Goal: Task Accomplishment & Management: Manage account settings

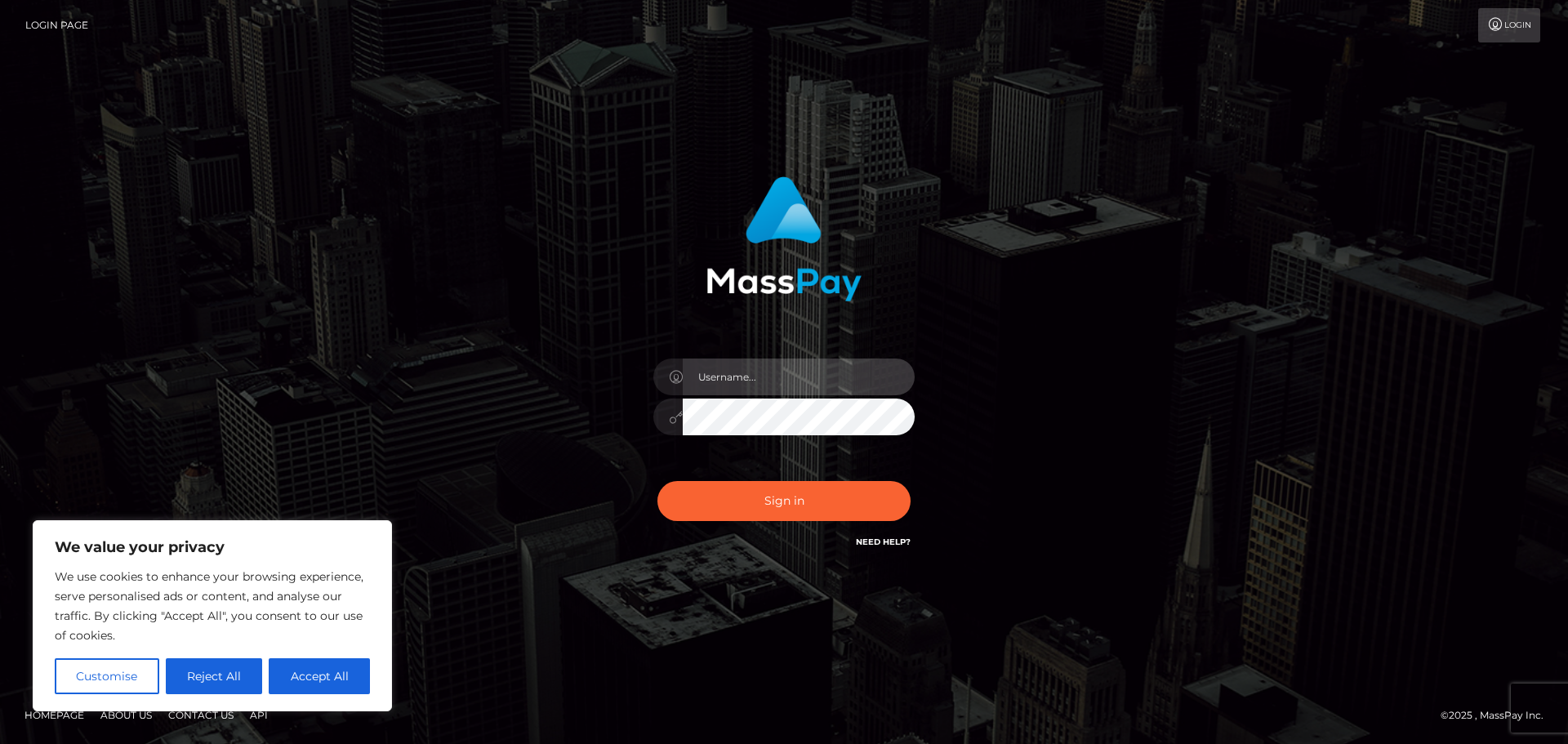
click at [747, 376] on input "text" at bounding box center [799, 376] width 232 height 37
type input "[EMAIL_ADDRESS][DOMAIN_NAME]"
click at [657, 481] on button "Sign in" at bounding box center [784, 500] width 253 height 40
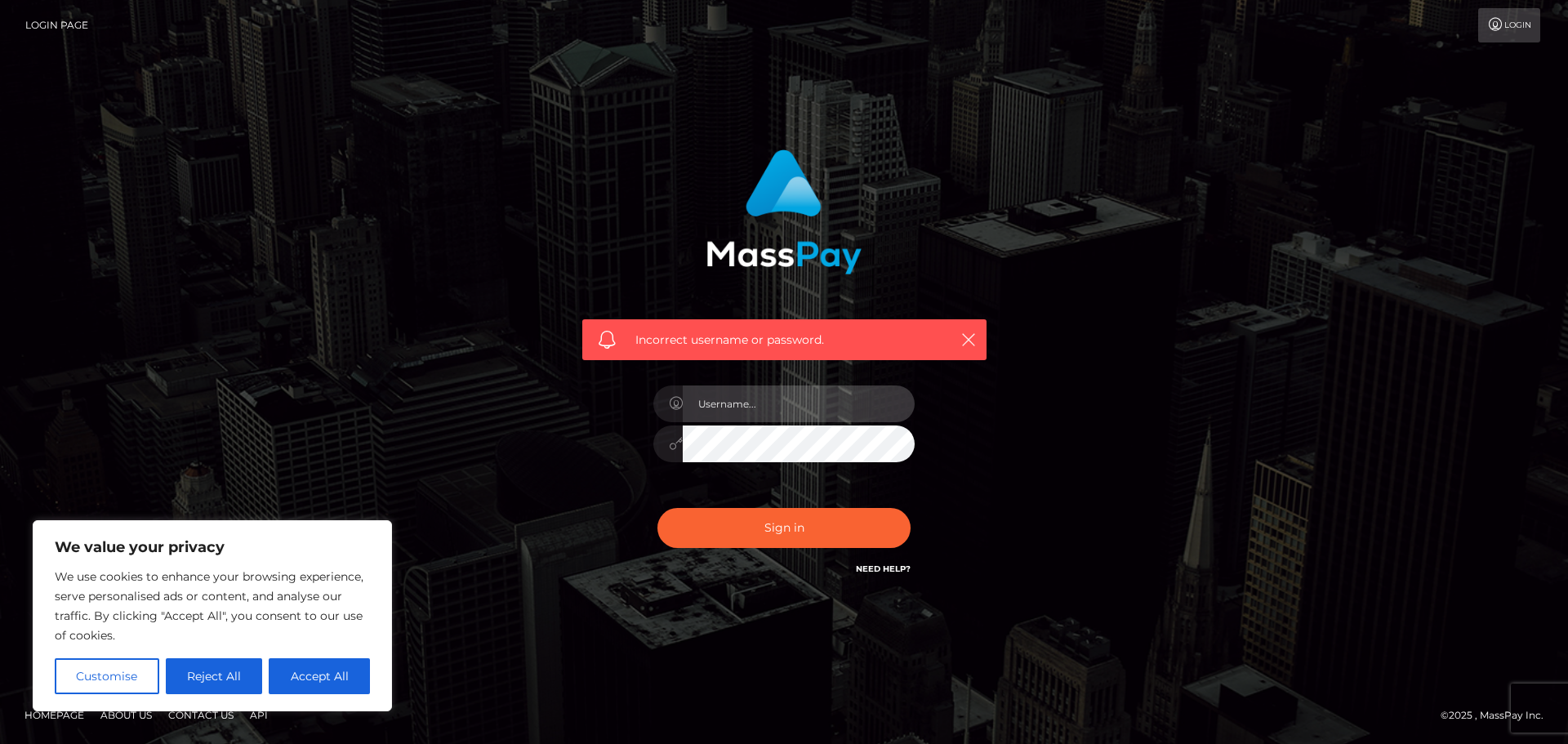
click at [730, 413] on input "text" at bounding box center [799, 403] width 232 height 37
type input "[EMAIL_ADDRESS][DOMAIN_NAME]"
click at [657, 508] on button "Sign in" at bounding box center [784, 528] width 253 height 40
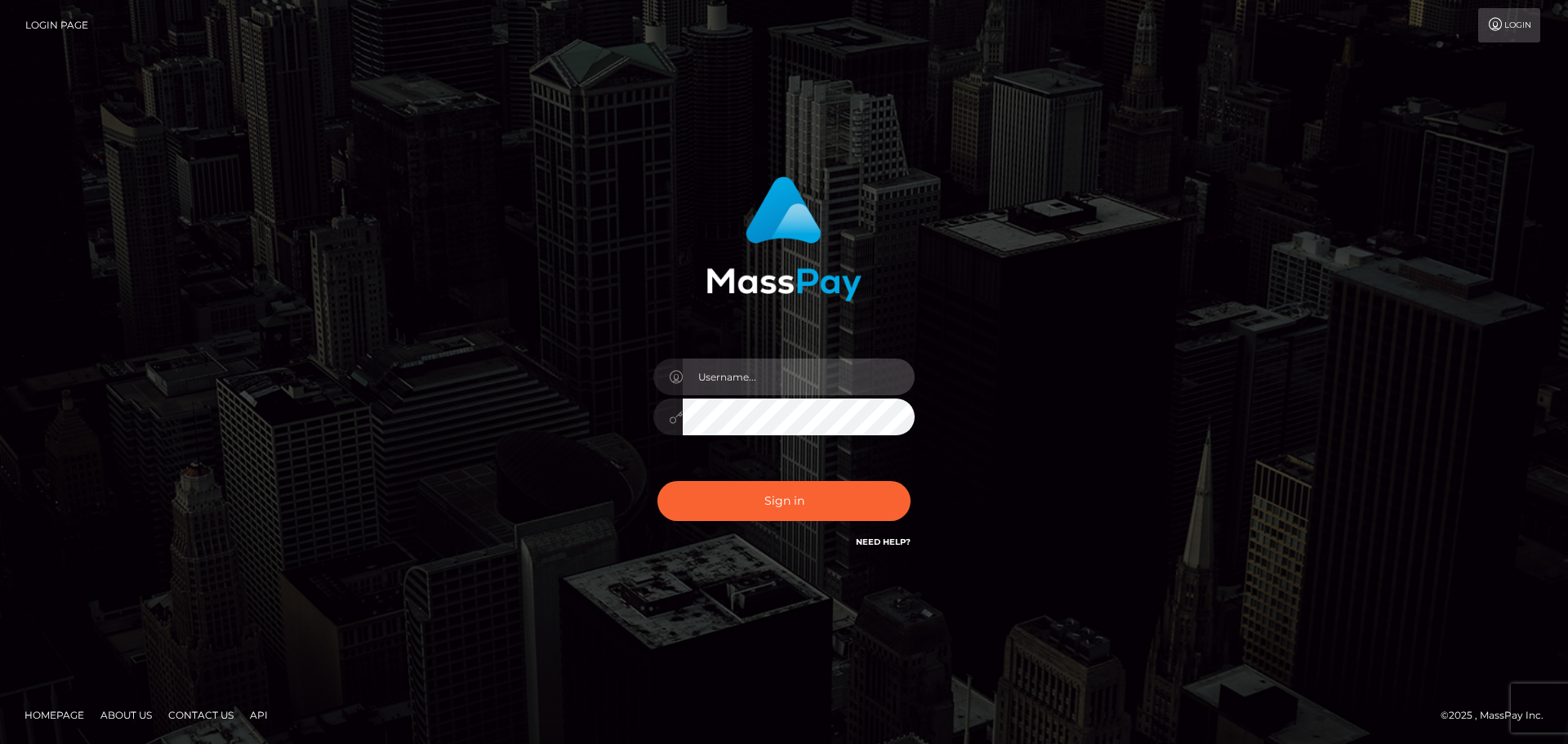
click at [801, 394] on input "text" at bounding box center [799, 376] width 232 height 37
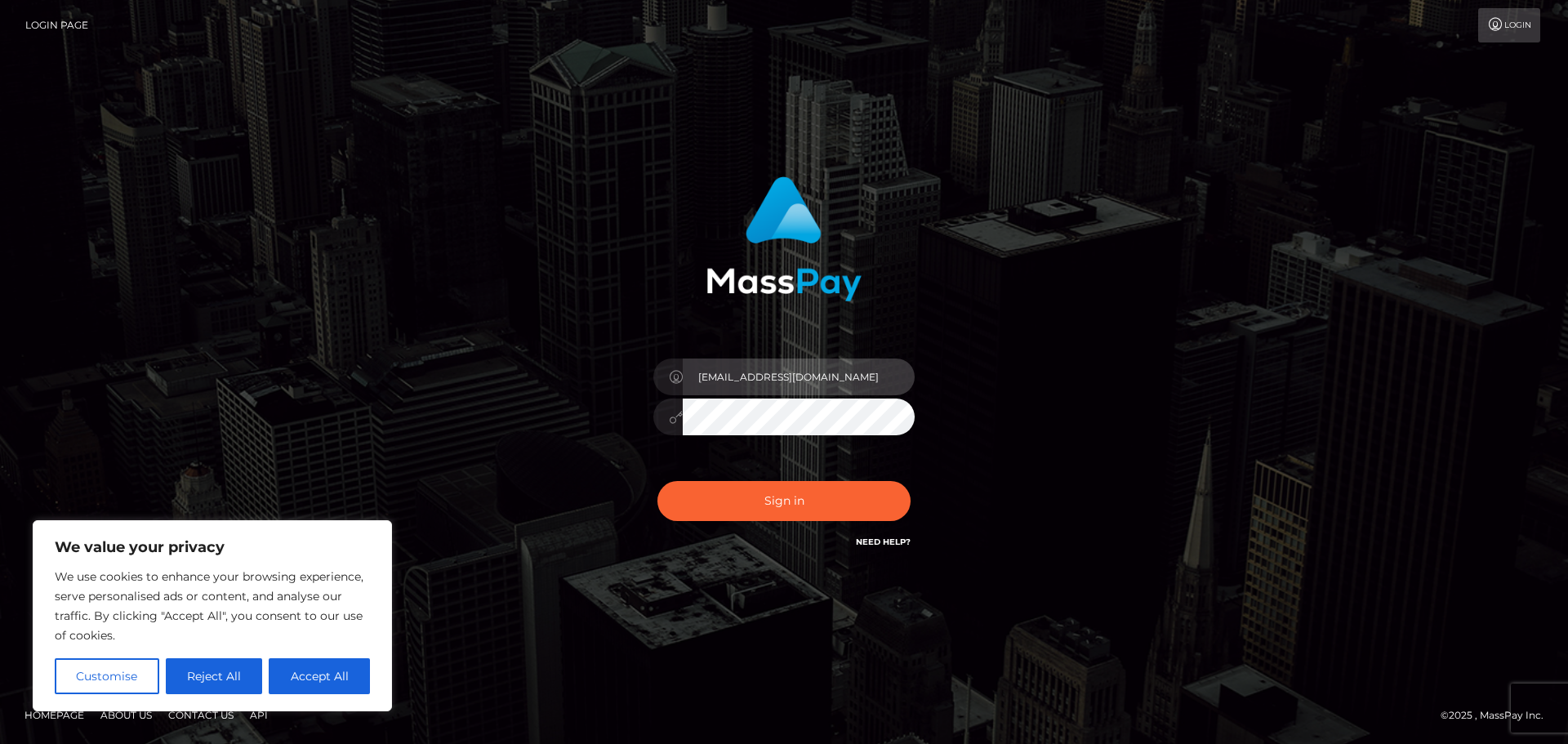
click at [755, 374] on input "lunavegaai@gmail.com" at bounding box center [799, 376] width 232 height 37
type input "lunavegaai23@gmail.com"
click at [657, 481] on button "Sign in" at bounding box center [784, 500] width 253 height 40
